Goal: Task Accomplishment & Management: Use online tool/utility

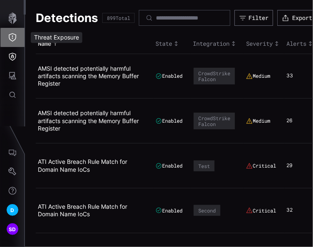
click at [13, 37] on icon "Threat Exposure" at bounding box center [12, 37] width 8 height 8
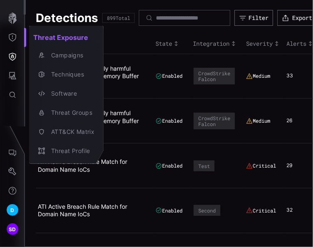
click at [14, 37] on div at bounding box center [156, 123] width 313 height 247
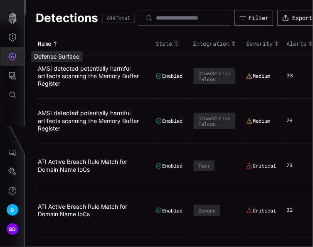
click at [13, 57] on icon "Defense Surface" at bounding box center [12, 57] width 7 height 8
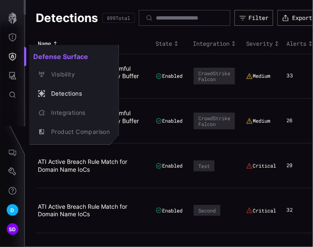
click at [125, 40] on div at bounding box center [156, 123] width 313 height 247
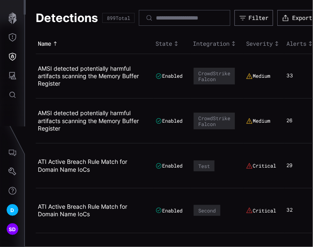
click at [261, 36] on th "Severity" at bounding box center [264, 44] width 40 height 20
click at [264, 14] on div "Filter" at bounding box center [259, 17] width 20 height 7
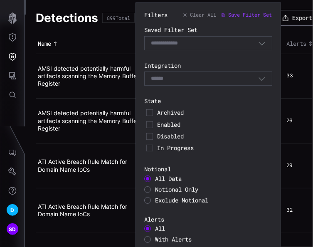
click at [164, 190] on span "Notional Only" at bounding box center [176, 190] width 43 height 8
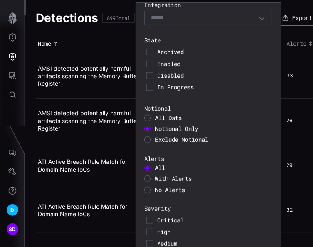
scroll to position [152, 0]
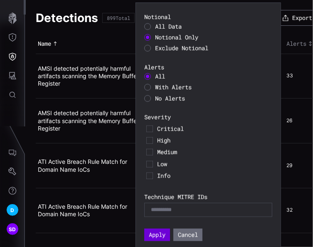
click at [157, 234] on button "Apply" at bounding box center [157, 235] width 26 height 12
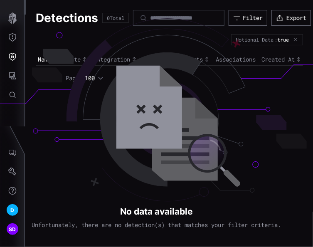
click at [296, 39] on icon "button" at bounding box center [295, 39] width 5 height 5
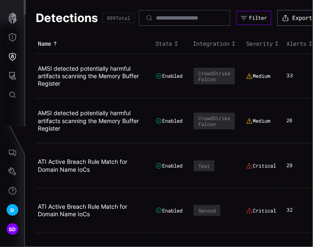
click at [267, 19] on div "Filter" at bounding box center [258, 18] width 18 height 7
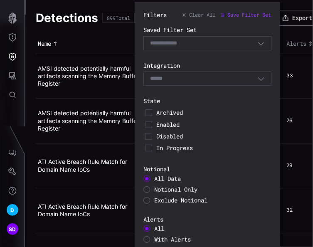
click at [147, 201] on div at bounding box center [147, 200] width 7 height 7
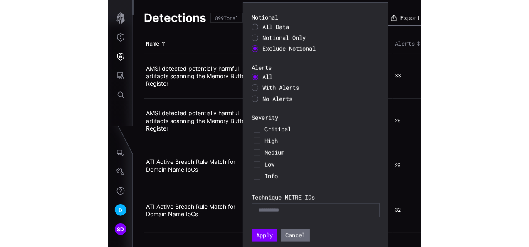
scroll to position [152, 0]
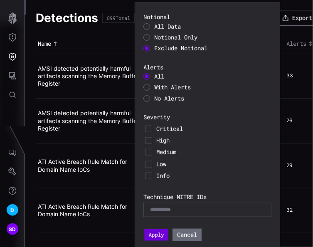
click at [157, 234] on button "Apply" at bounding box center [156, 236] width 24 height 12
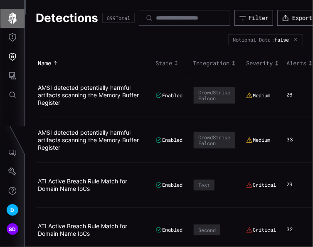
click at [17, 12] on icon "button" at bounding box center [13, 18] width 12 height 12
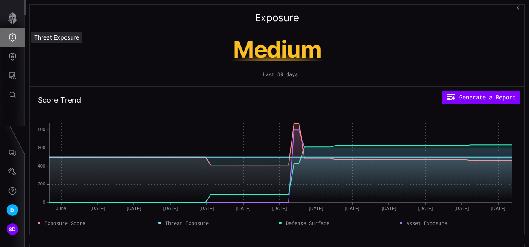
click at [15, 35] on icon "Threat Exposure" at bounding box center [12, 37] width 8 height 8
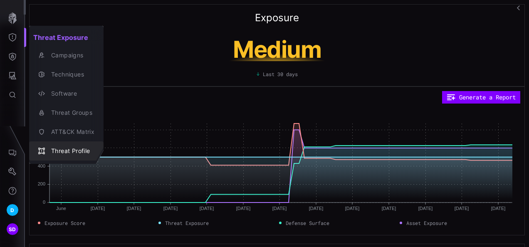
click at [69, 148] on div "Threat Profile" at bounding box center [70, 151] width 47 height 10
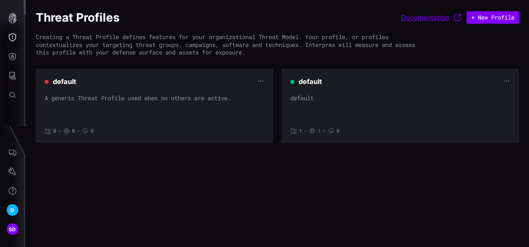
click at [313, 17] on link "Documentation" at bounding box center [432, 17] width 62 height 10
click at [14, 57] on icon "Defense Surface" at bounding box center [12, 56] width 8 height 8
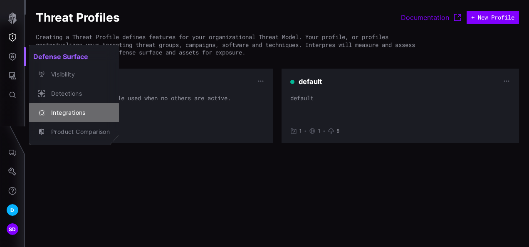
click at [65, 113] on div "Integrations" at bounding box center [78, 113] width 63 height 10
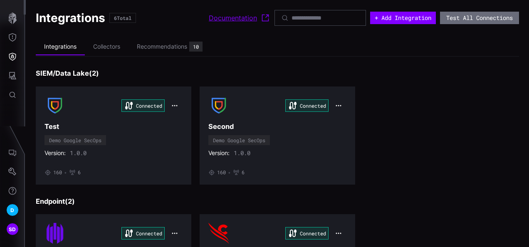
click at [212, 17] on link "Documentation" at bounding box center [240, 18] width 62 height 10
click at [13, 173] on icon "Settings" at bounding box center [12, 172] width 8 height 8
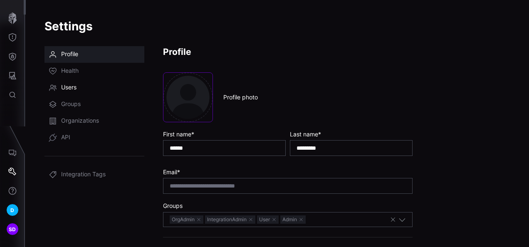
click at [71, 90] on span "Users" at bounding box center [68, 88] width 15 height 8
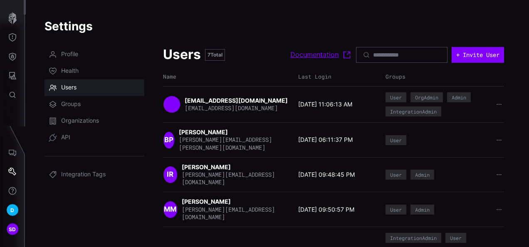
click at [293, 56] on link "Documentation" at bounding box center [322, 55] width 62 height 10
click at [10, 15] on icon "button" at bounding box center [12, 18] width 8 height 12
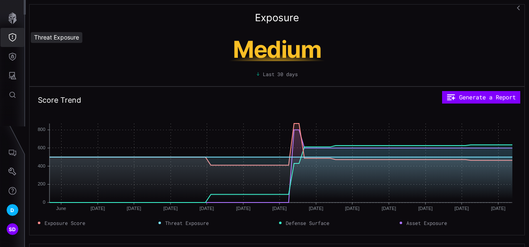
click at [14, 37] on icon "Threat Exposure" at bounding box center [12, 37] width 8 height 8
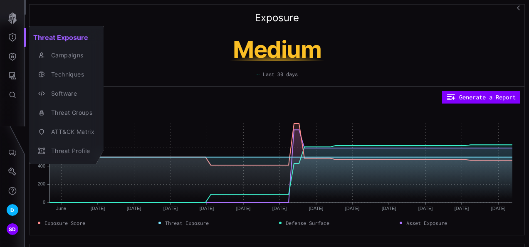
click at [17, 53] on div at bounding box center [264, 123] width 529 height 247
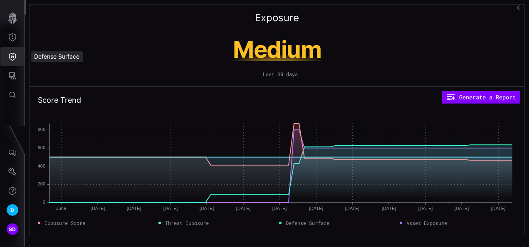
click at [12, 56] on icon "Defense Surface" at bounding box center [12, 56] width 8 height 8
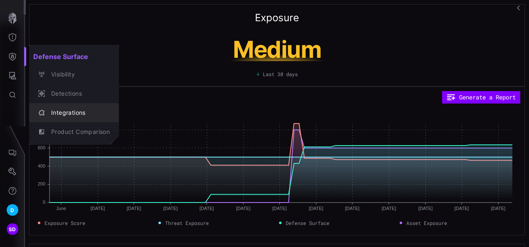
click at [73, 114] on div "Integrations" at bounding box center [78, 113] width 63 height 10
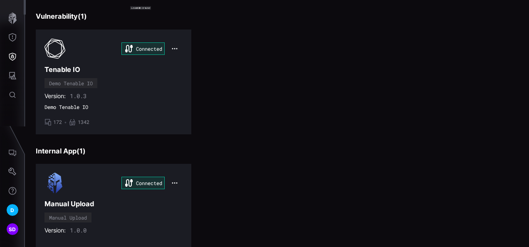
scroll to position [355, 0]
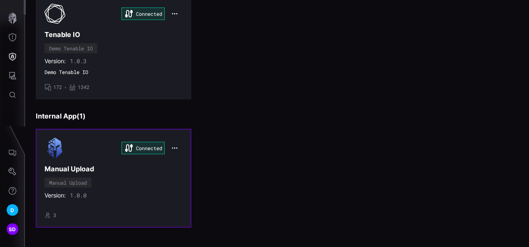
click at [82, 158] on div "Connected Manual Upload Manual Upload Version: 1.0.0 • 3" at bounding box center [114, 178] width 138 height 81
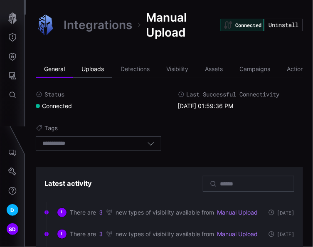
click at [101, 68] on li "Uploads" at bounding box center [92, 69] width 39 height 17
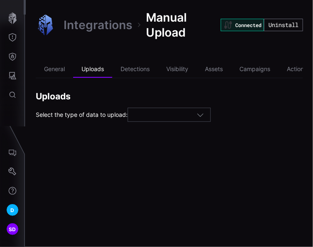
click at [187, 113] on div at bounding box center [165, 114] width 62 height 7
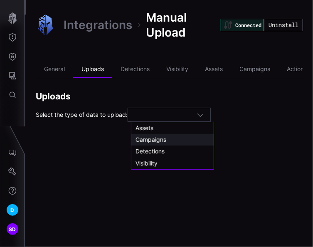
click at [144, 137] on span "Campaigns" at bounding box center [151, 139] width 31 height 7
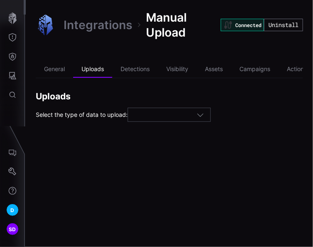
type input "*********"
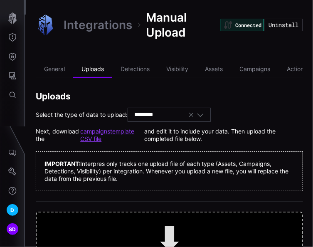
click at [104, 131] on link "campaigns template CSV file" at bounding box center [112, 135] width 64 height 15
click at [248, 48] on div "Integrations Manual Upload Connected Uninstall General Uploads Detections Visib…" at bounding box center [170, 152] width 288 height 305
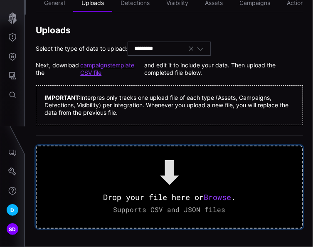
click at [219, 197] on span "Browse" at bounding box center [217, 197] width 27 height 10
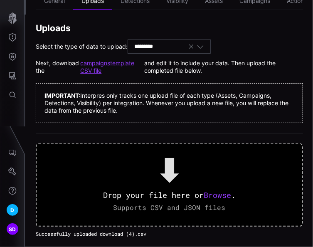
scroll to position [0, 0]
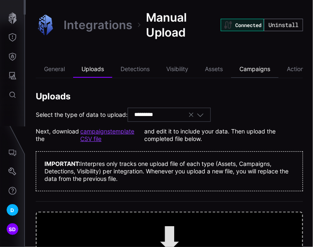
click at [252, 69] on li "Campaigns" at bounding box center [254, 69] width 47 height 17
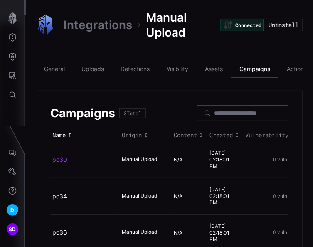
click at [59, 159] on link "pc30" at bounding box center [59, 159] width 15 height 7
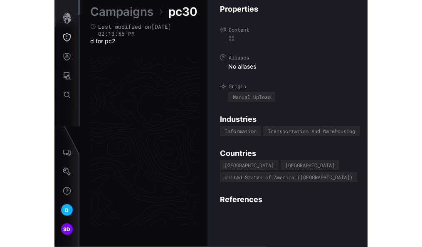
scroll to position [1792, 574]
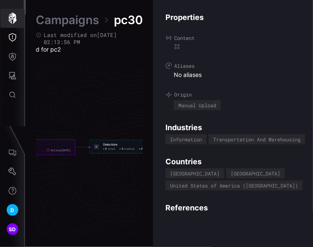
click at [18, 17] on button "button" at bounding box center [12, 18] width 24 height 19
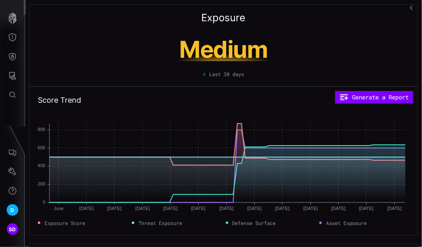
click at [313, 5] on icon "button" at bounding box center [413, 8] width 6 height 6
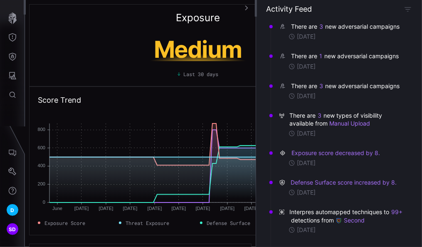
click at [313, 60] on div "There are 1 new adversarial campaigns" at bounding box center [345, 56] width 109 height 8
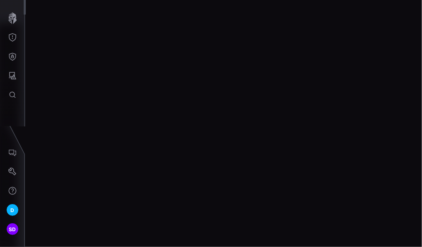
drag, startPoint x: 420, startPoint y: 114, endPoint x: 396, endPoint y: 114, distance: 24.1
click at [396, 114] on div at bounding box center [224, 123] width 397 height 247
